Goal: Transaction & Acquisition: Subscribe to service/newsletter

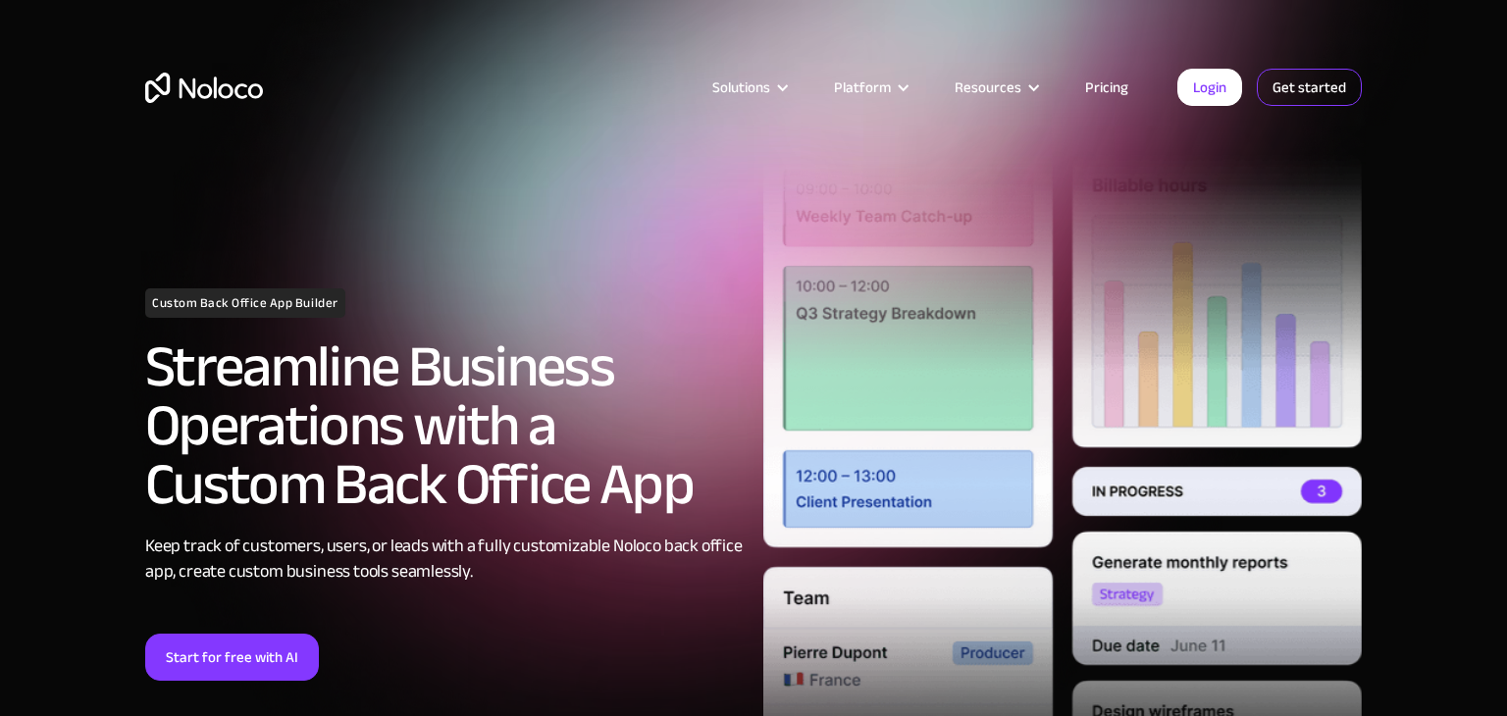
click at [1318, 104] on link "Get started" at bounding box center [1308, 87] width 105 height 37
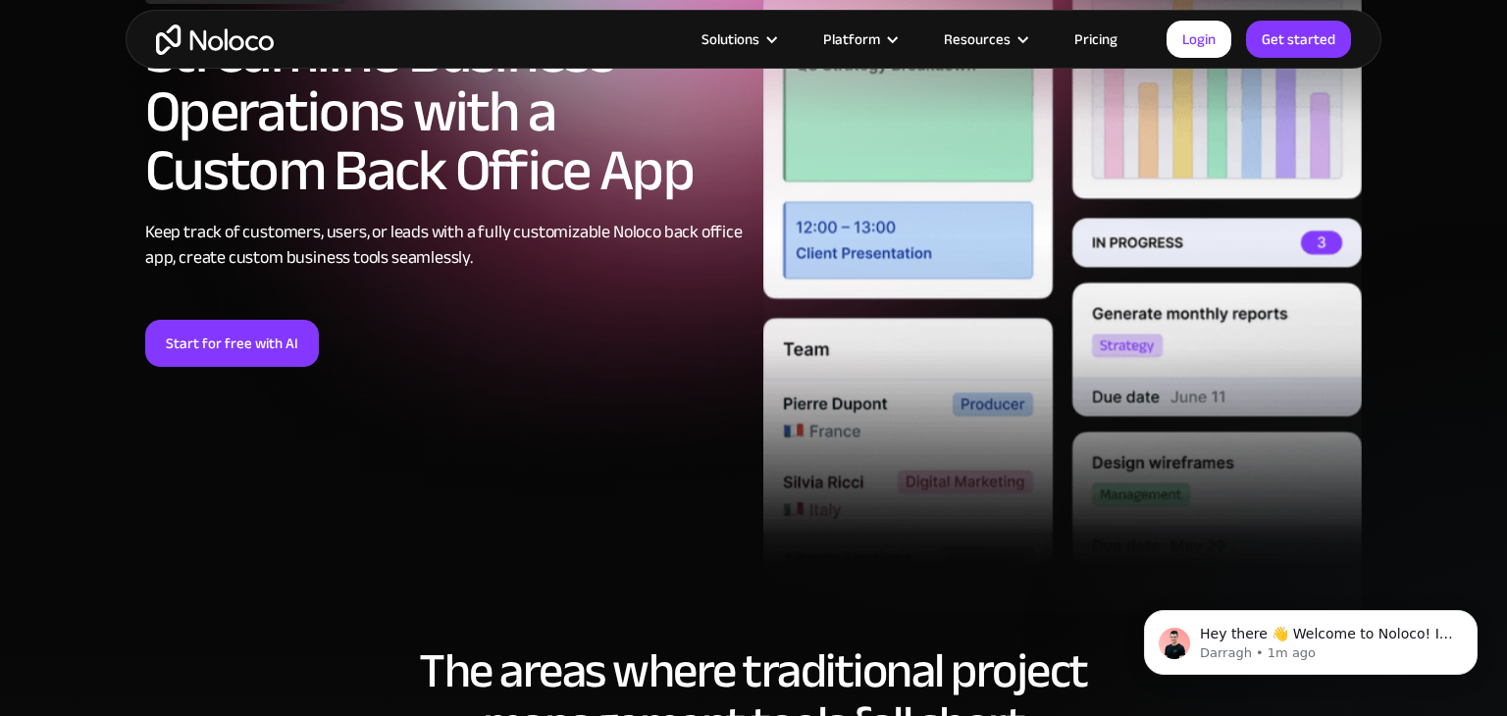
scroll to position [326, 0]
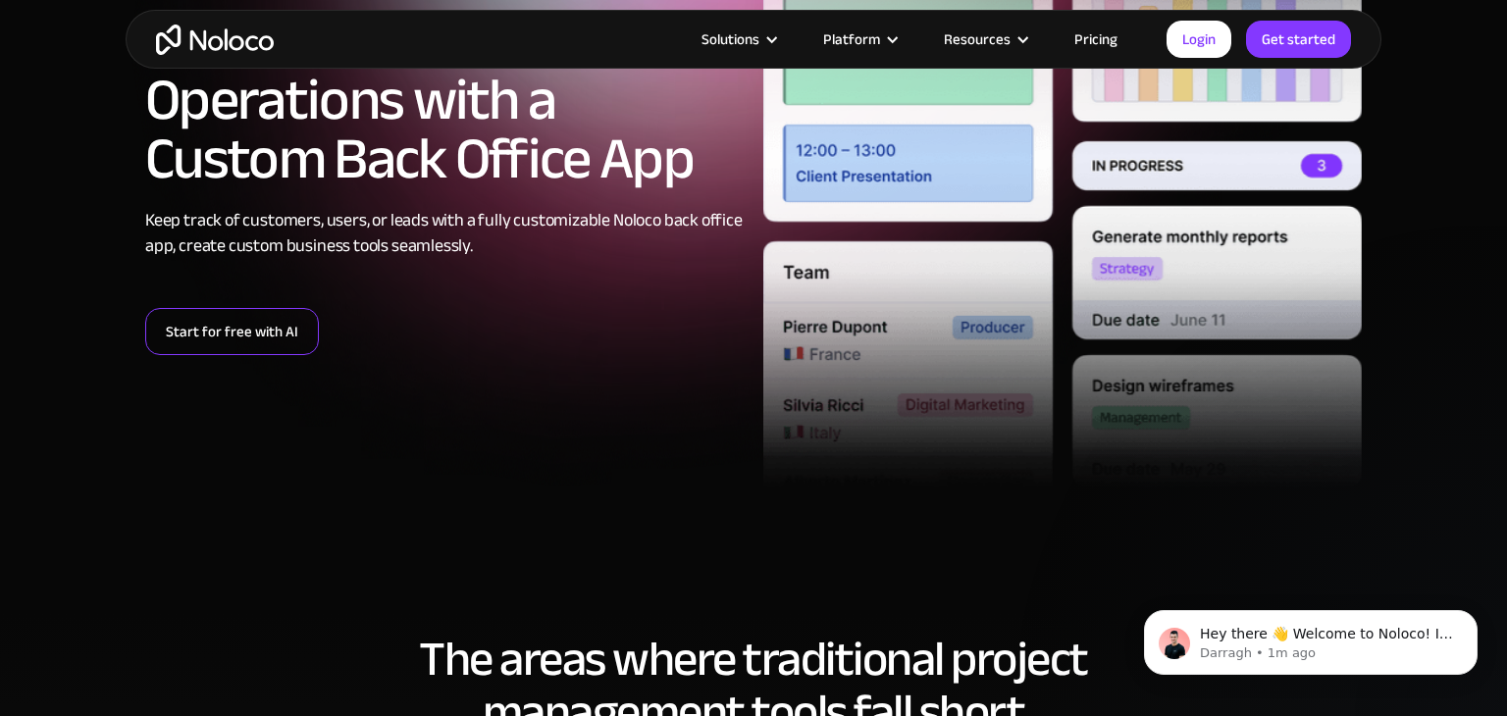
click at [270, 346] on link "Start for free with AI" at bounding box center [232, 331] width 174 height 47
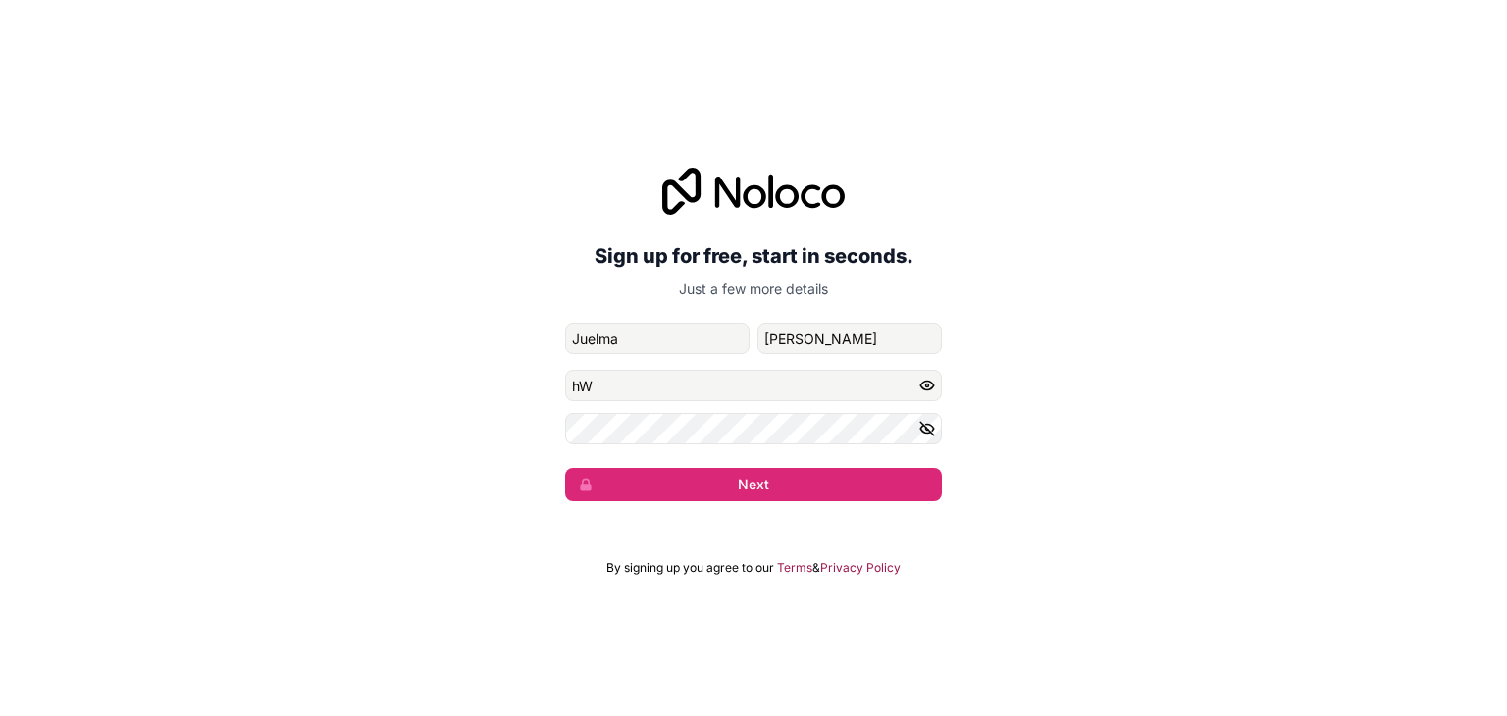
type input "h"
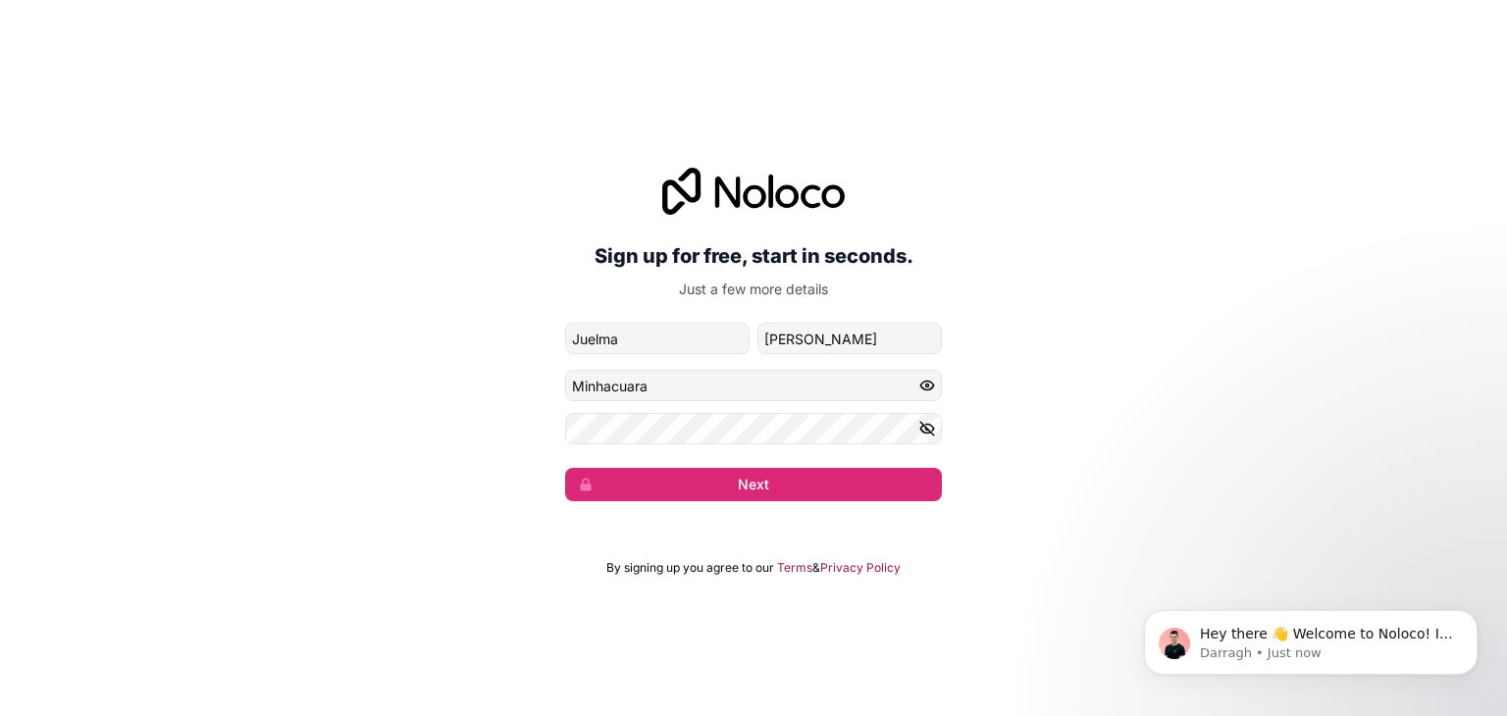
click at [635, 385] on input "Minhacuara" at bounding box center [753, 385] width 377 height 31
click at [756, 480] on button "Next" at bounding box center [753, 484] width 377 height 33
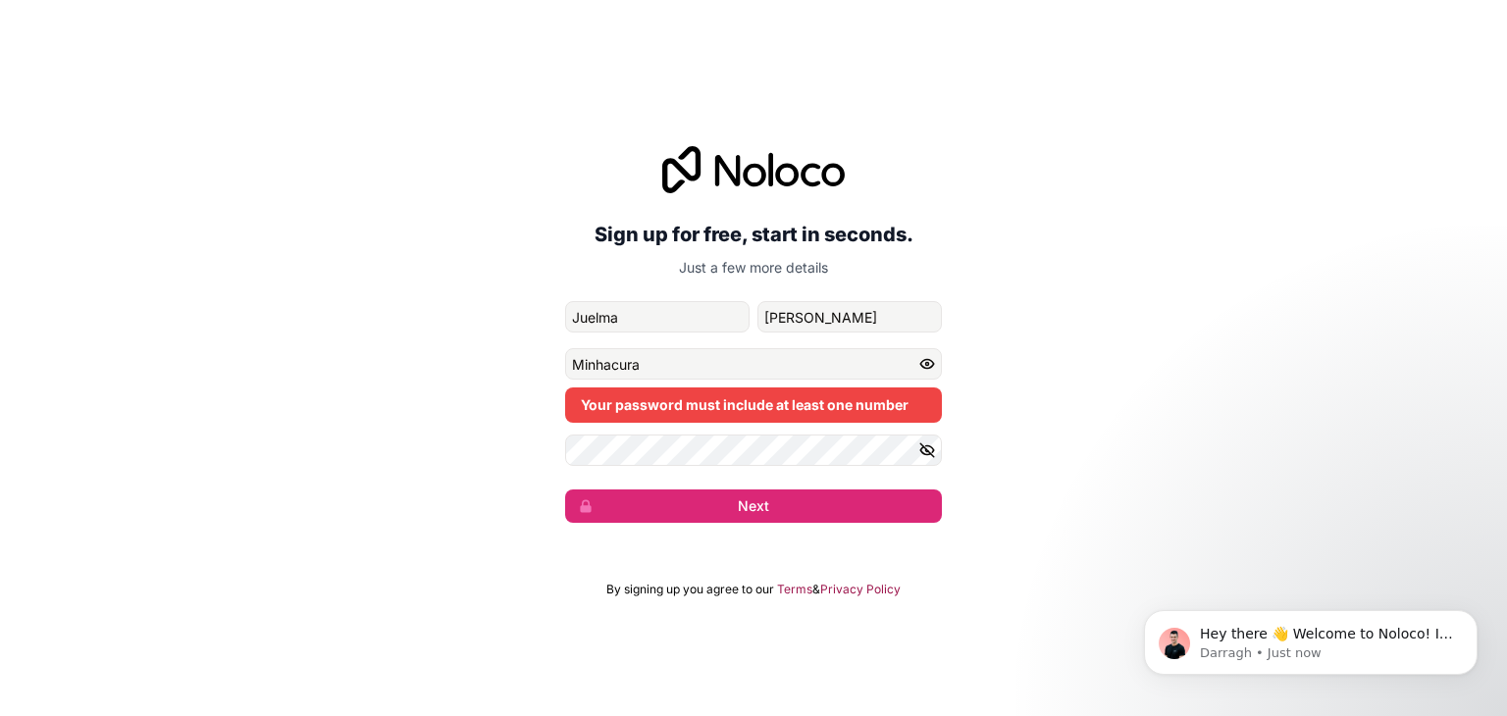
click at [927, 454] on icon "button" at bounding box center [927, 449] width 14 height 9
click at [909, 396] on div "Your password must include at least one number" at bounding box center [753, 404] width 377 height 35
click at [1093, 390] on div "Sign up for free, start in seconds. Just a few more details ju2005vaz@gmail.com…" at bounding box center [753, 335] width 1507 height 432
click at [712, 366] on input "Minhacura" at bounding box center [753, 363] width 377 height 31
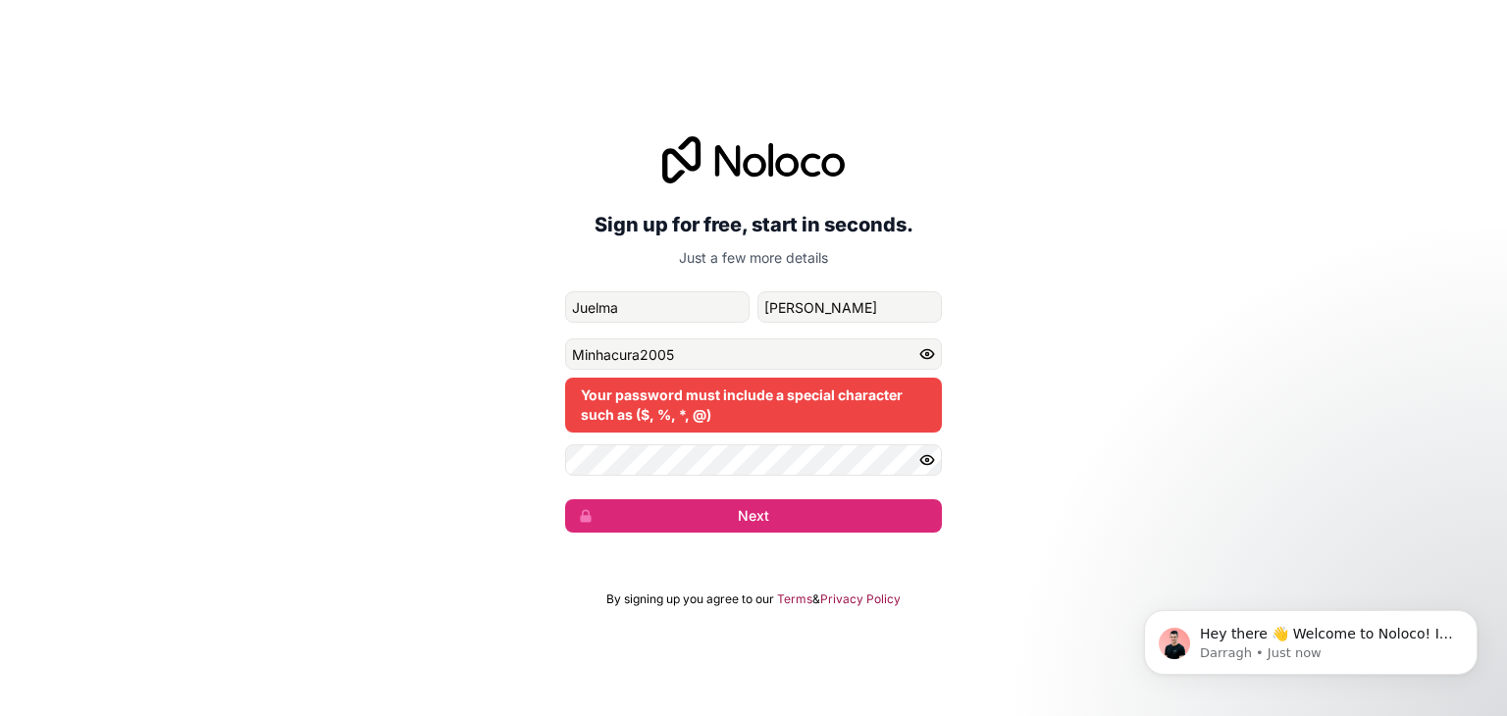
drag, startPoint x: 1093, startPoint y: 400, endPoint x: 1072, endPoint y: 409, distance: 22.4
click at [1093, 399] on div "Sign up for free, start in seconds. Just a few more details ju2005vaz@gmail.com…" at bounding box center [753, 334] width 1507 height 451
click at [903, 512] on button "Next" at bounding box center [753, 515] width 377 height 33
click at [576, 358] on input "Minhacura2005" at bounding box center [753, 353] width 377 height 31
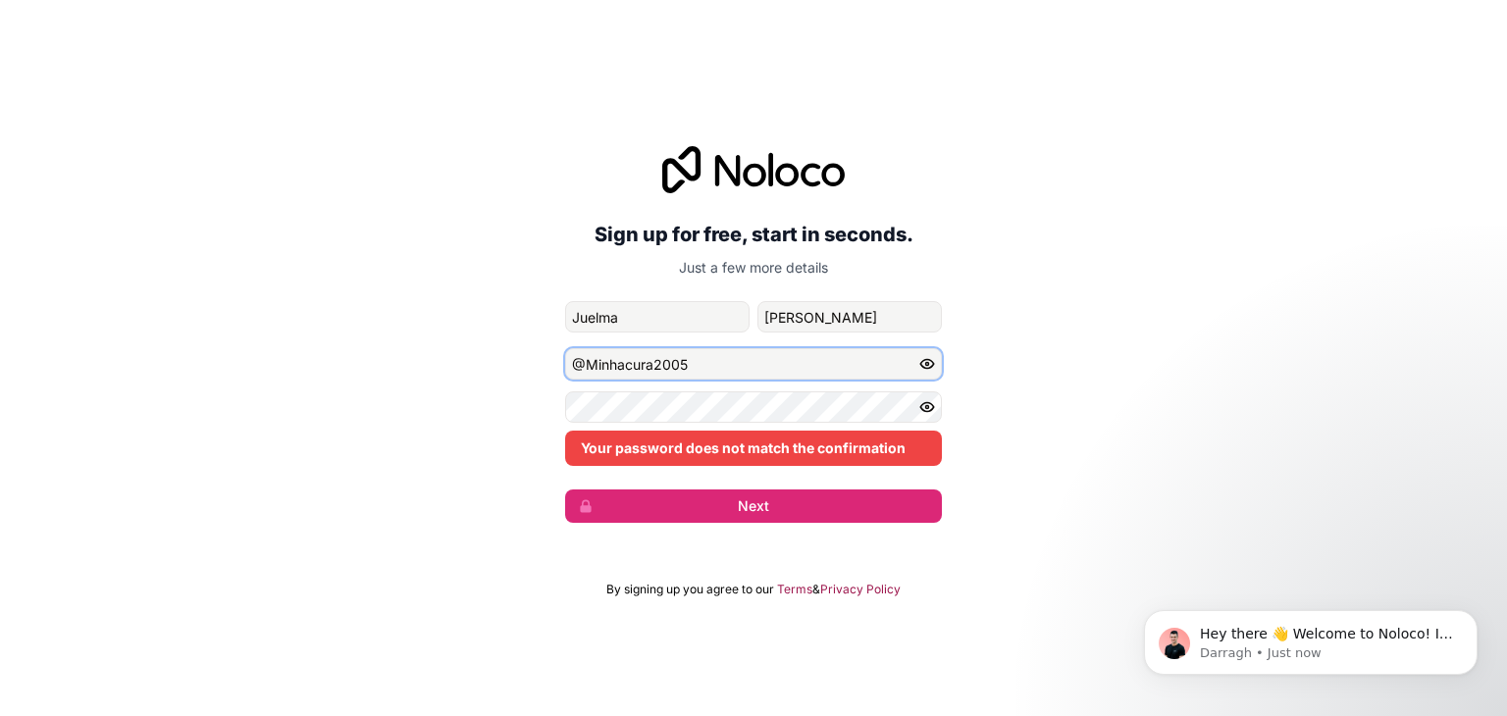
type input "@Minhacura2005"
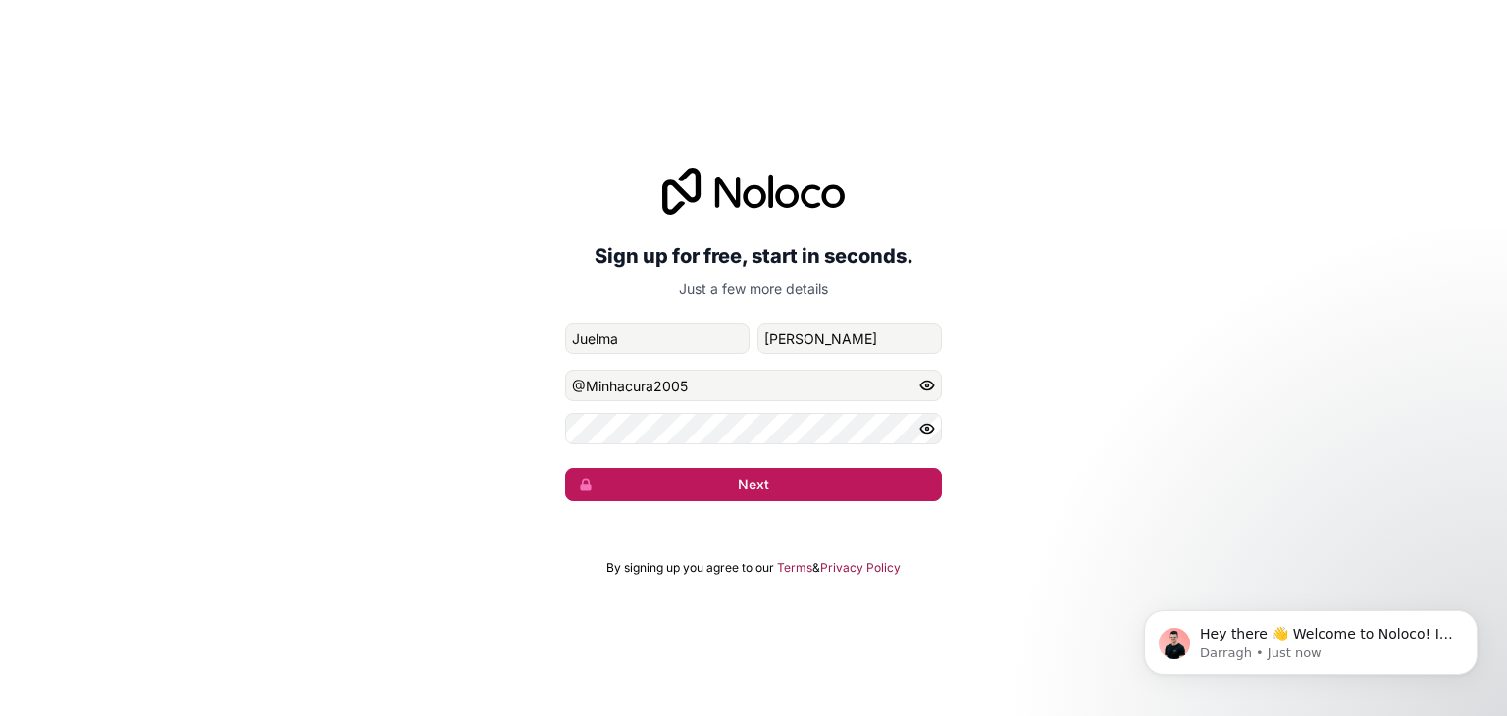
click at [668, 484] on button "Next" at bounding box center [753, 484] width 377 height 33
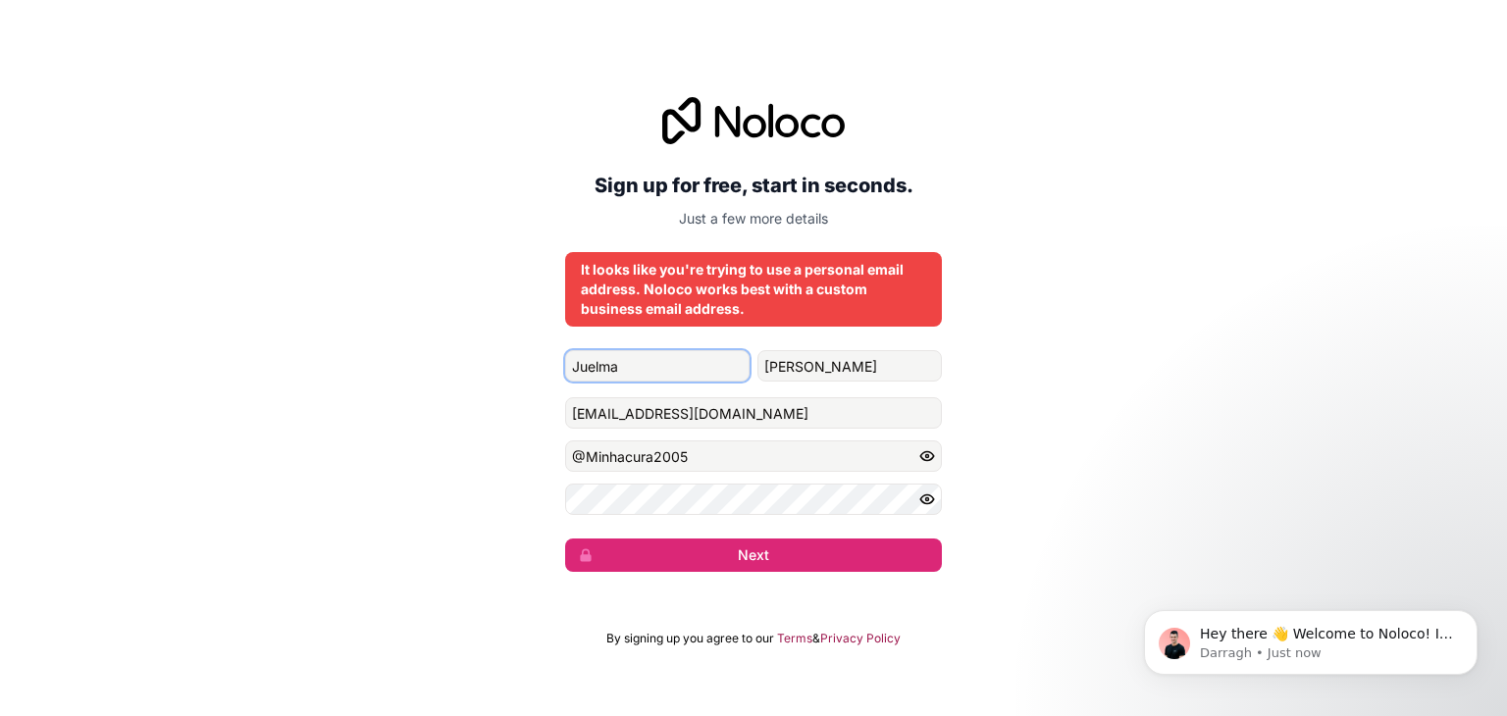
drag, startPoint x: 691, startPoint y: 363, endPoint x: 532, endPoint y: 368, distance: 159.0
click at [530, 367] on div "Sign up for free, start in seconds. Just a few more details It looks like you'r…" at bounding box center [753, 335] width 1507 height 530
type input "Juelma"
click at [843, 381] on input "Lopes" at bounding box center [849, 365] width 184 height 31
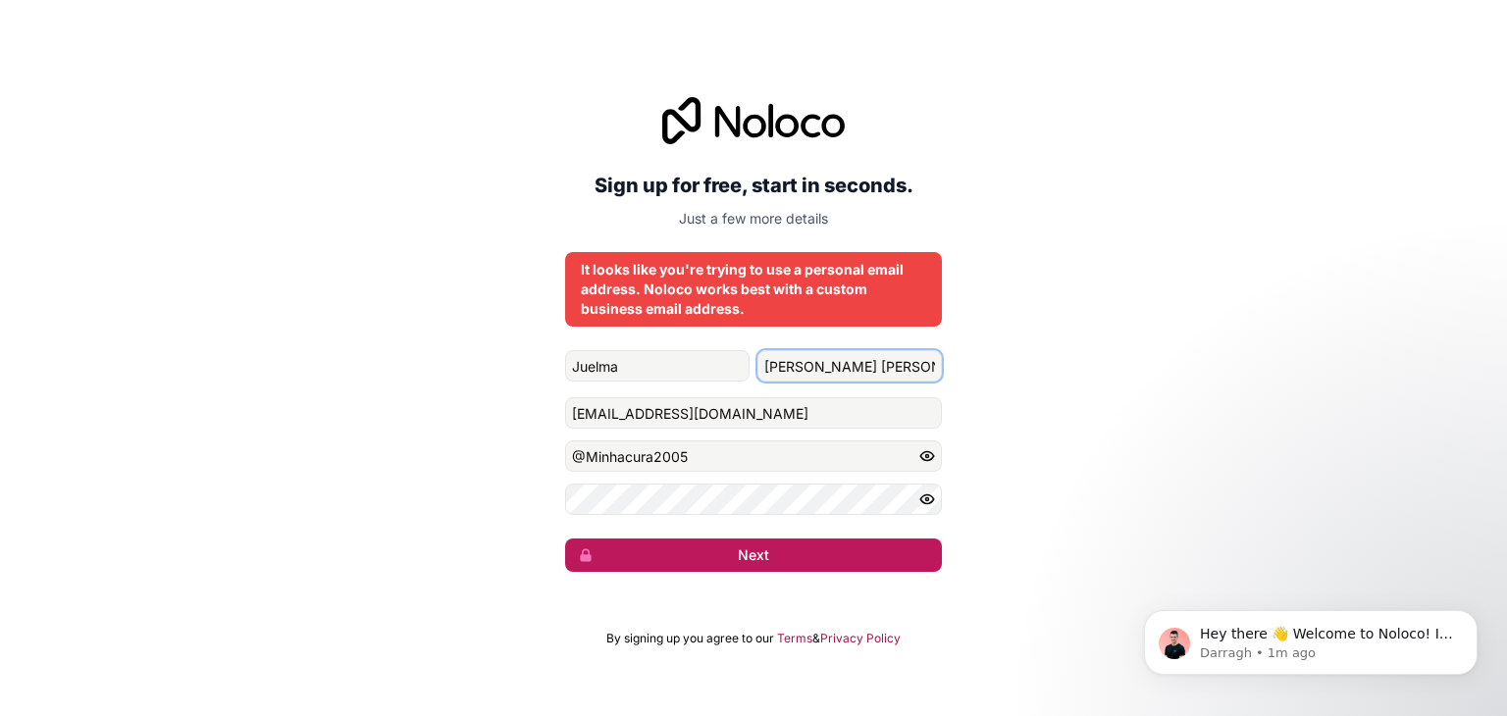
type input "Lopes Vaz"
click at [744, 556] on button "Next" at bounding box center [753, 554] width 377 height 33
click at [741, 551] on button "Next" at bounding box center [753, 554] width 377 height 33
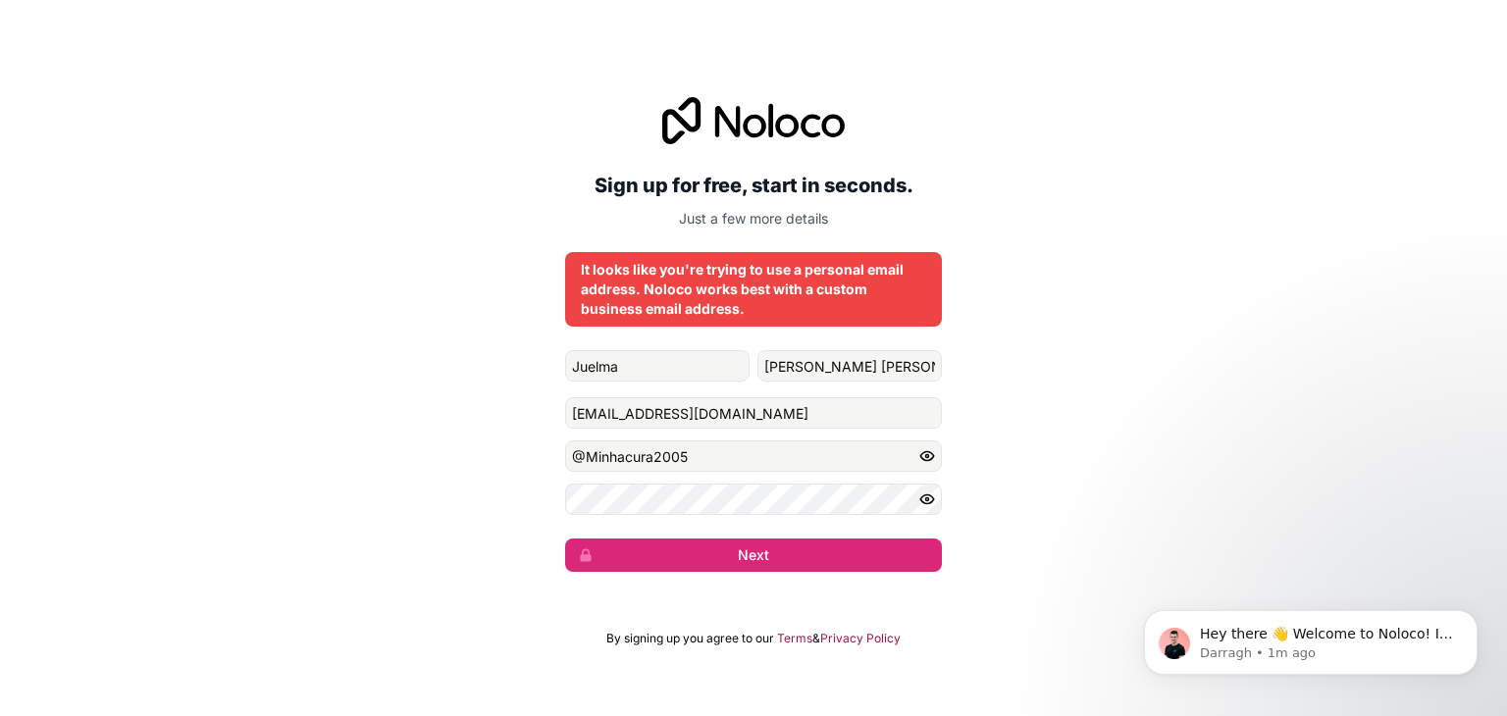
click at [777, 275] on div "It looks like you're trying to use a personal email address. Noloco works best …" at bounding box center [753, 289] width 345 height 59
